Goal: Information Seeking & Learning: Learn about a topic

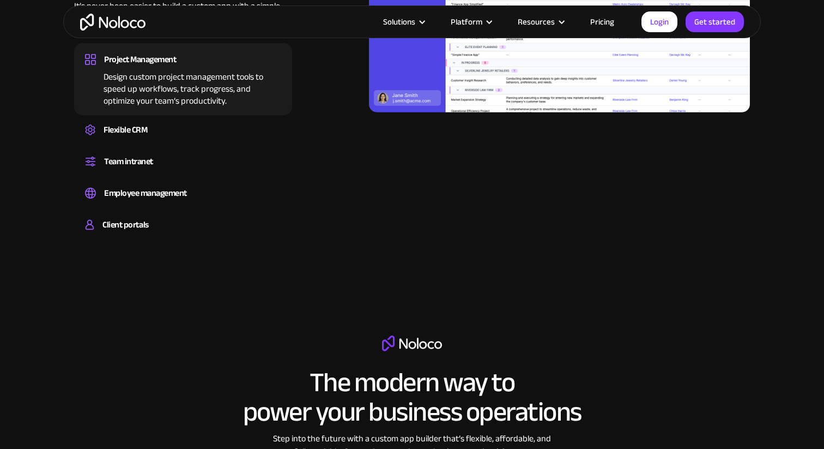
scroll to position [1152, 0]
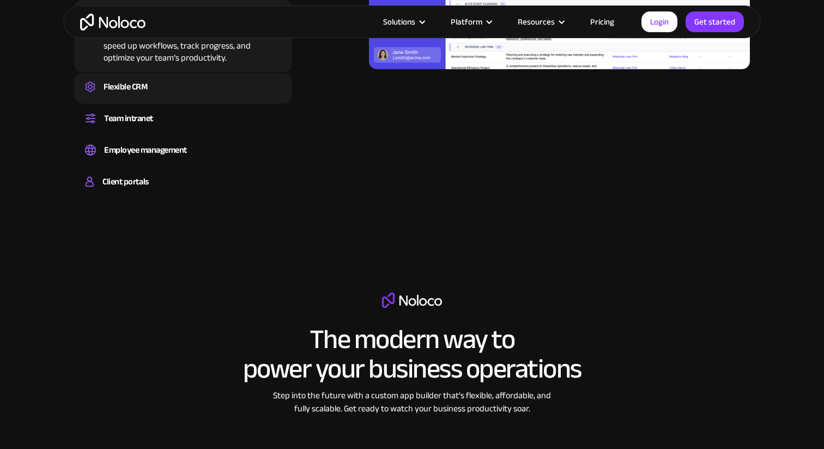
click at [140, 94] on div "Flexible CRM" at bounding box center [126, 87] width 44 height 16
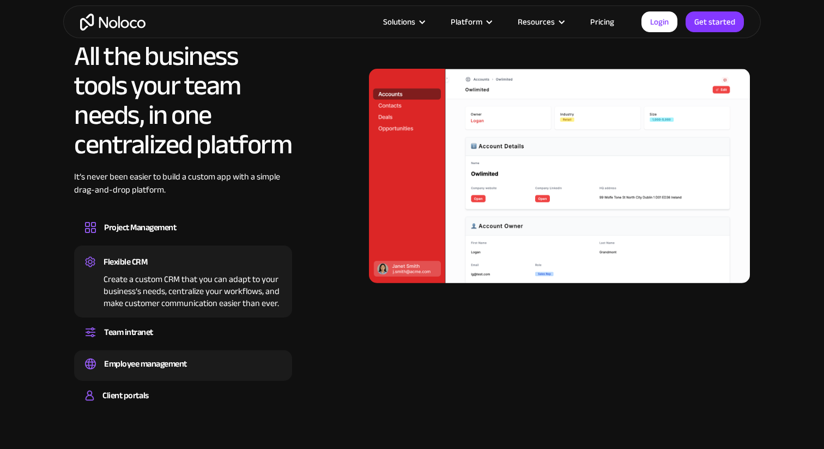
scroll to position [937, 0]
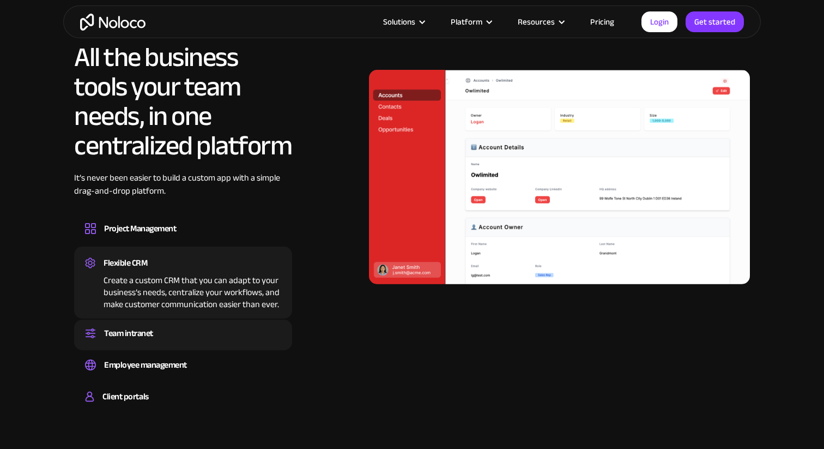
click at [113, 335] on div "Team intranet" at bounding box center [128, 333] width 49 height 16
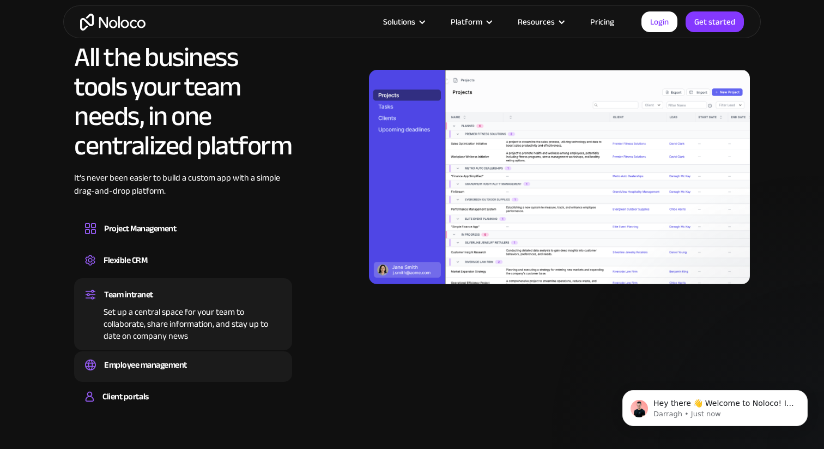
scroll to position [0, 0]
click at [125, 364] on div "Employee management" at bounding box center [145, 365] width 83 height 16
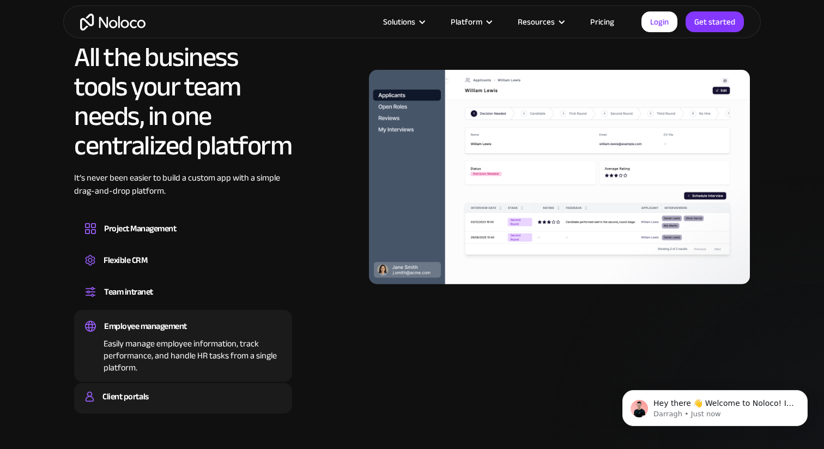
click at [128, 399] on div "Client portals" at bounding box center [126, 396] width 46 height 16
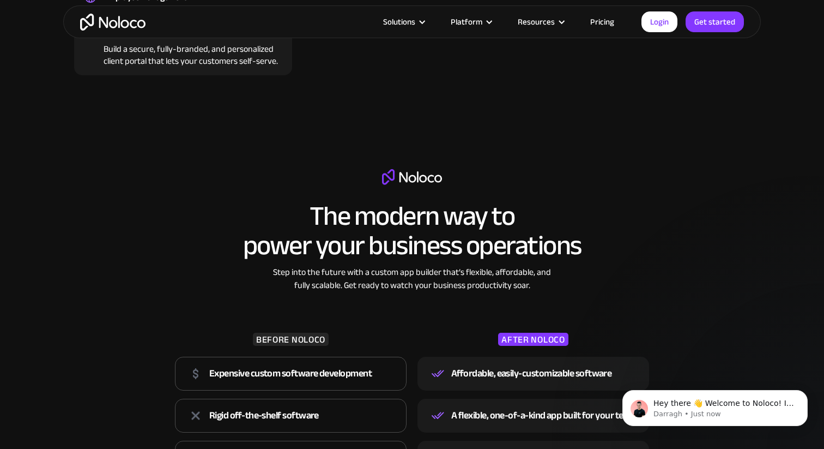
scroll to position [1170, 0]
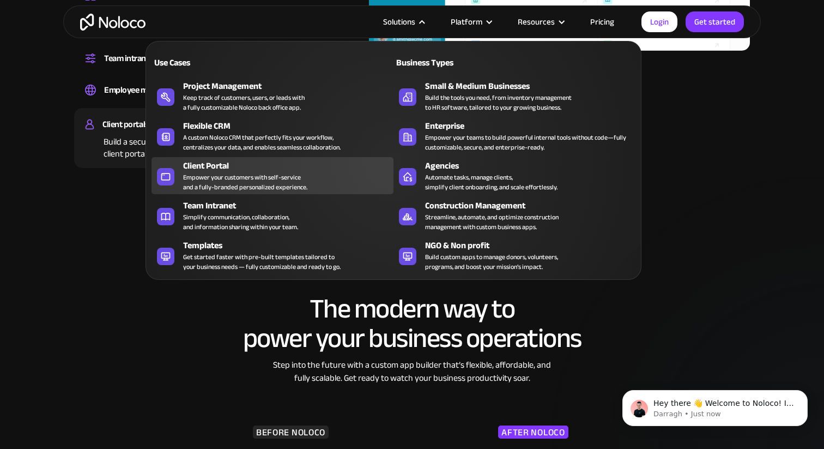
click at [232, 172] on div "Empower your customers with self-service and a fully-branded personalized exper…" at bounding box center [245, 182] width 124 height 20
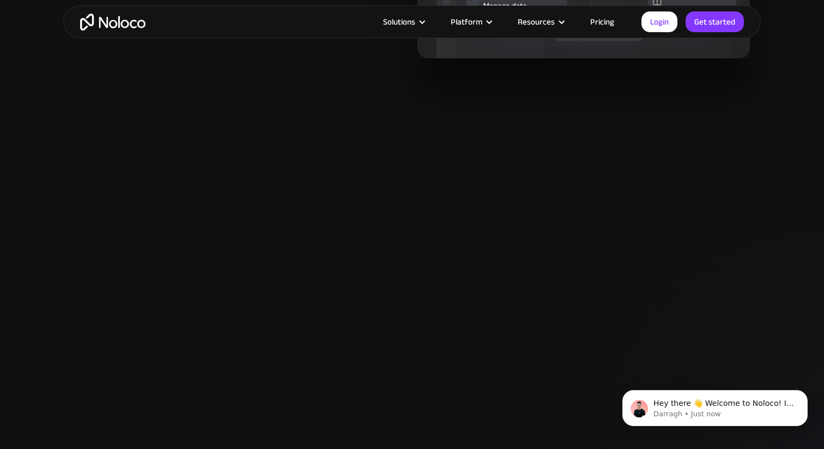
scroll to position [1362, 0]
